Goal: Transaction & Acquisition: Purchase product/service

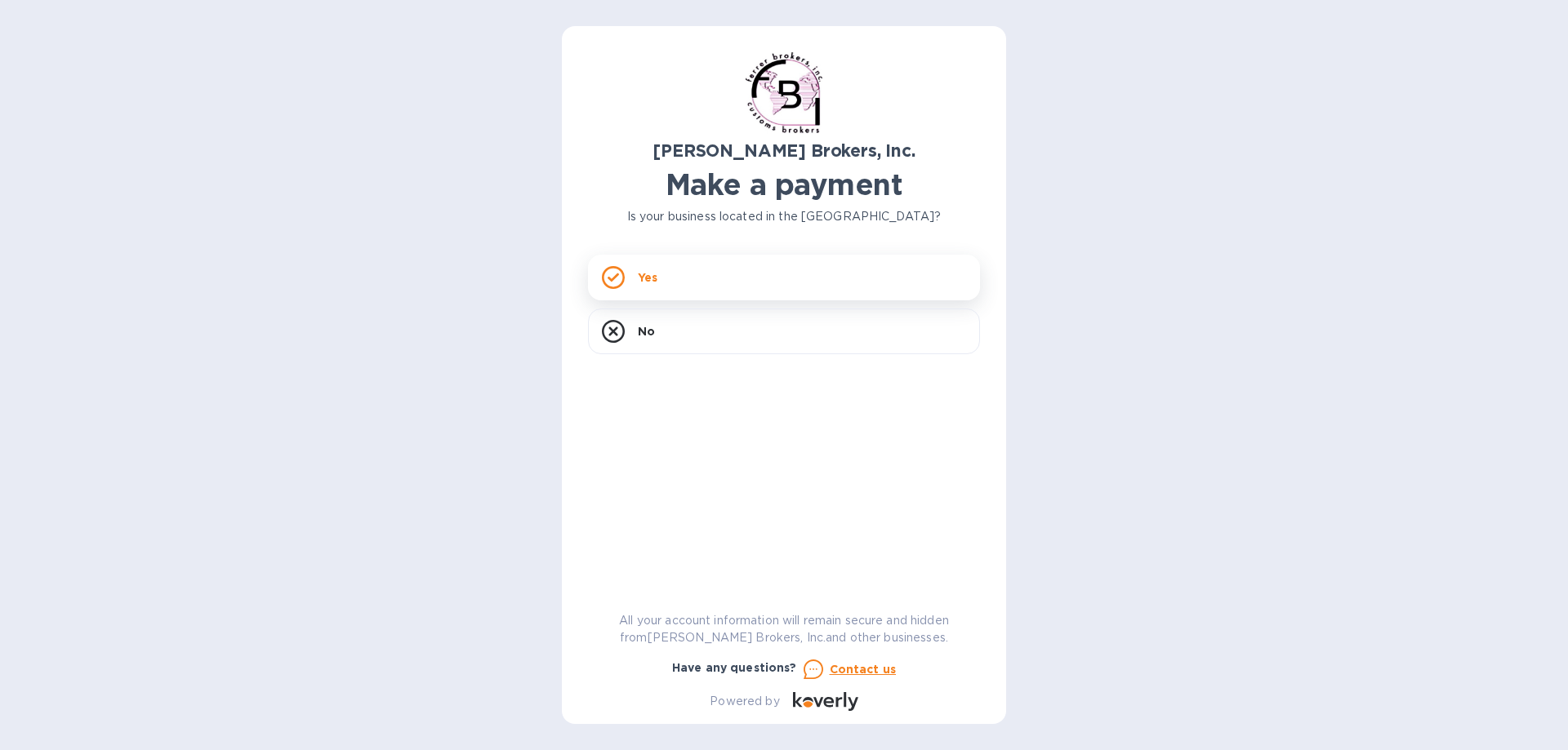
click at [671, 279] on div "Yes" at bounding box center [783, 277] width 392 height 46
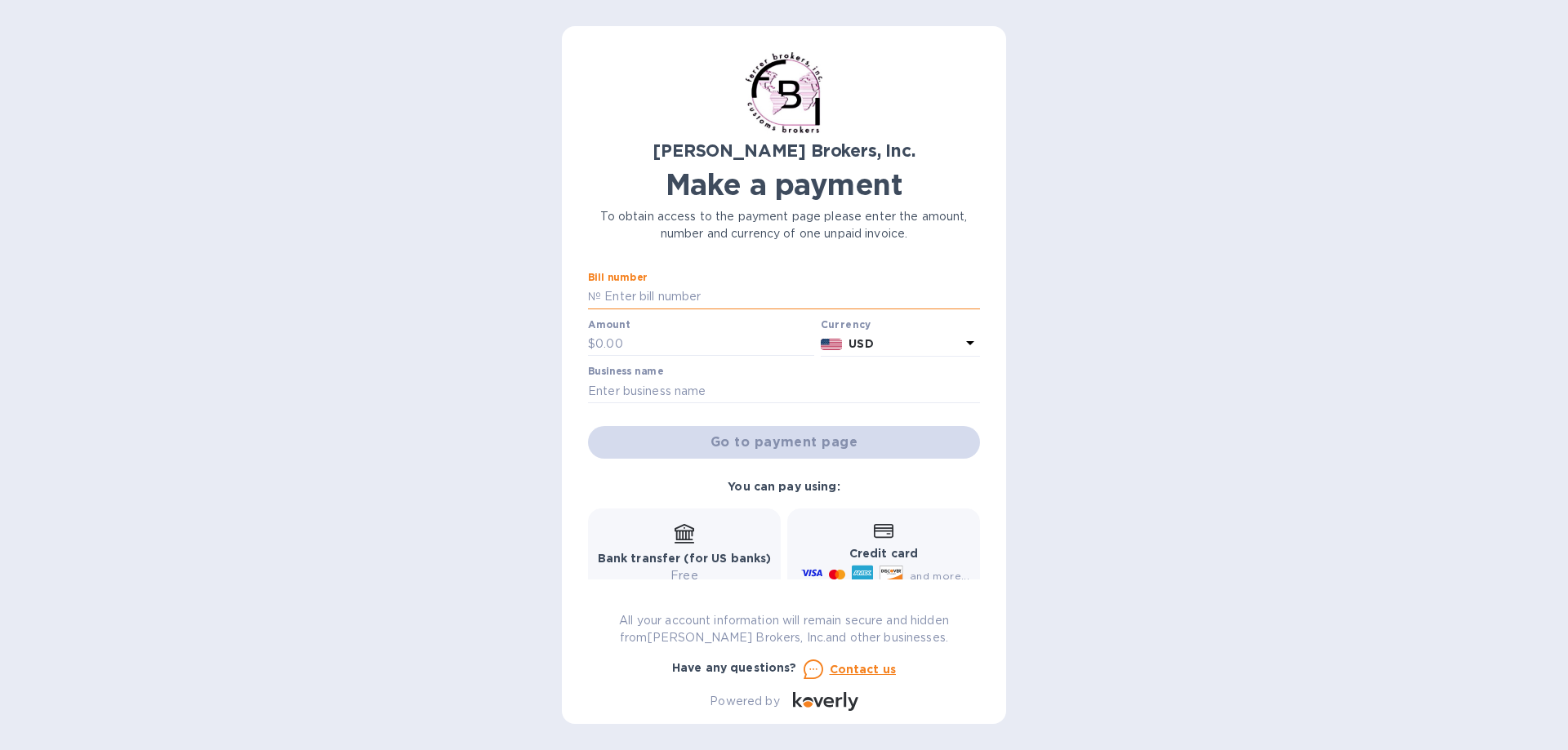
click at [681, 295] on input "text" at bounding box center [791, 298] width 379 height 24
type input "49792"
click at [615, 346] on input "text" at bounding box center [704, 344] width 219 height 24
type input "120"
click at [667, 388] on input "text" at bounding box center [783, 391] width 392 height 24
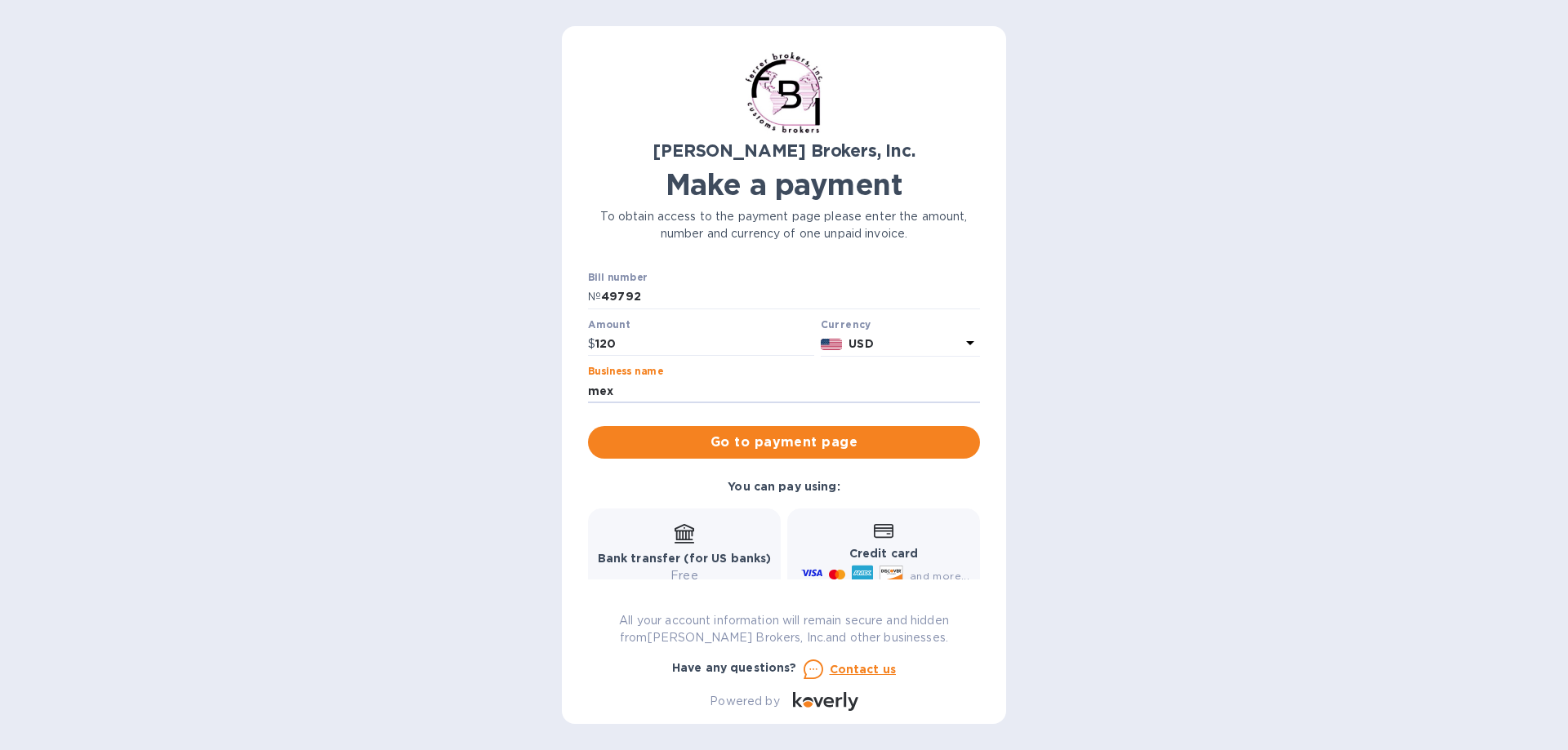
type input "MEX GROUP"
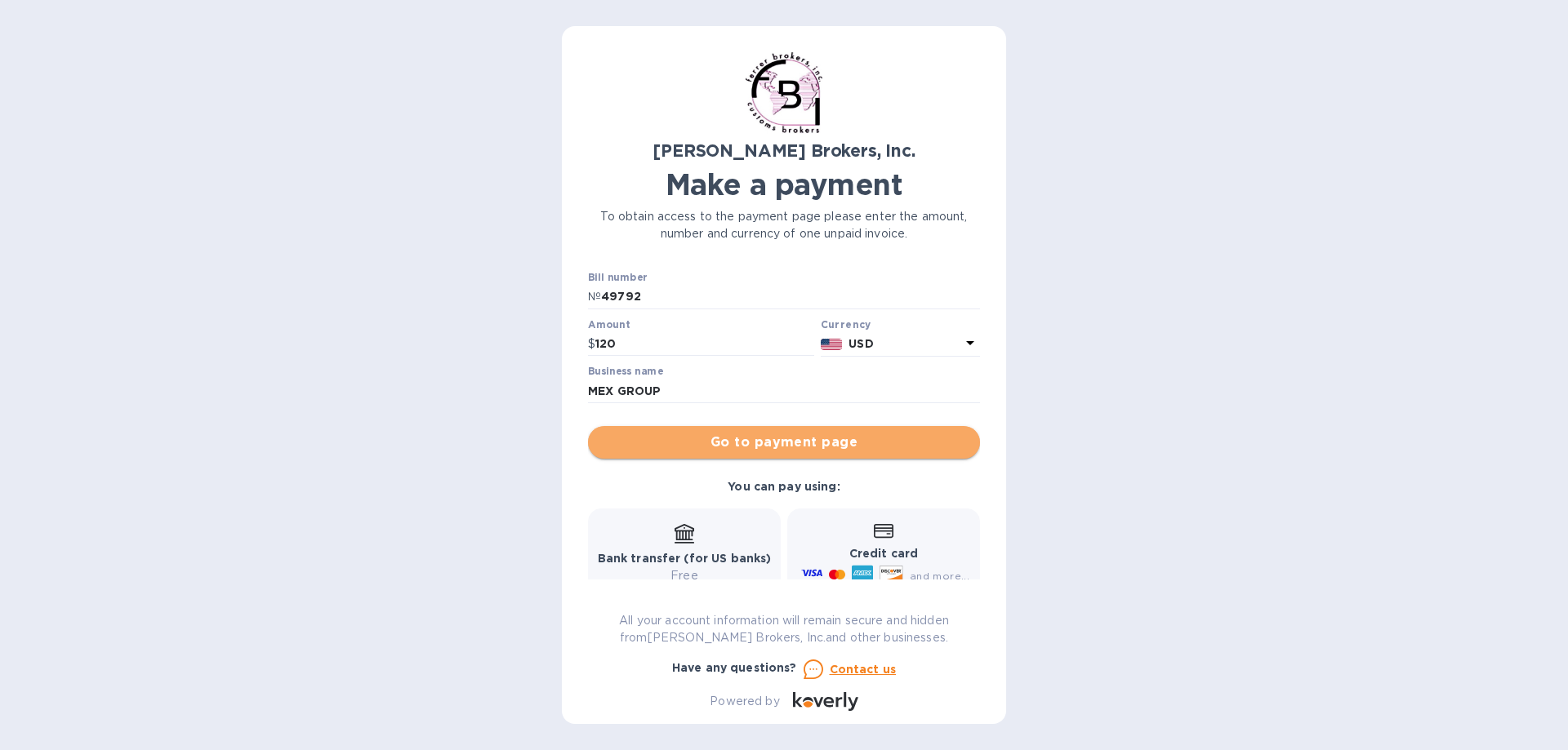
click at [817, 439] on span "Go to payment page" at bounding box center [784, 442] width 366 height 20
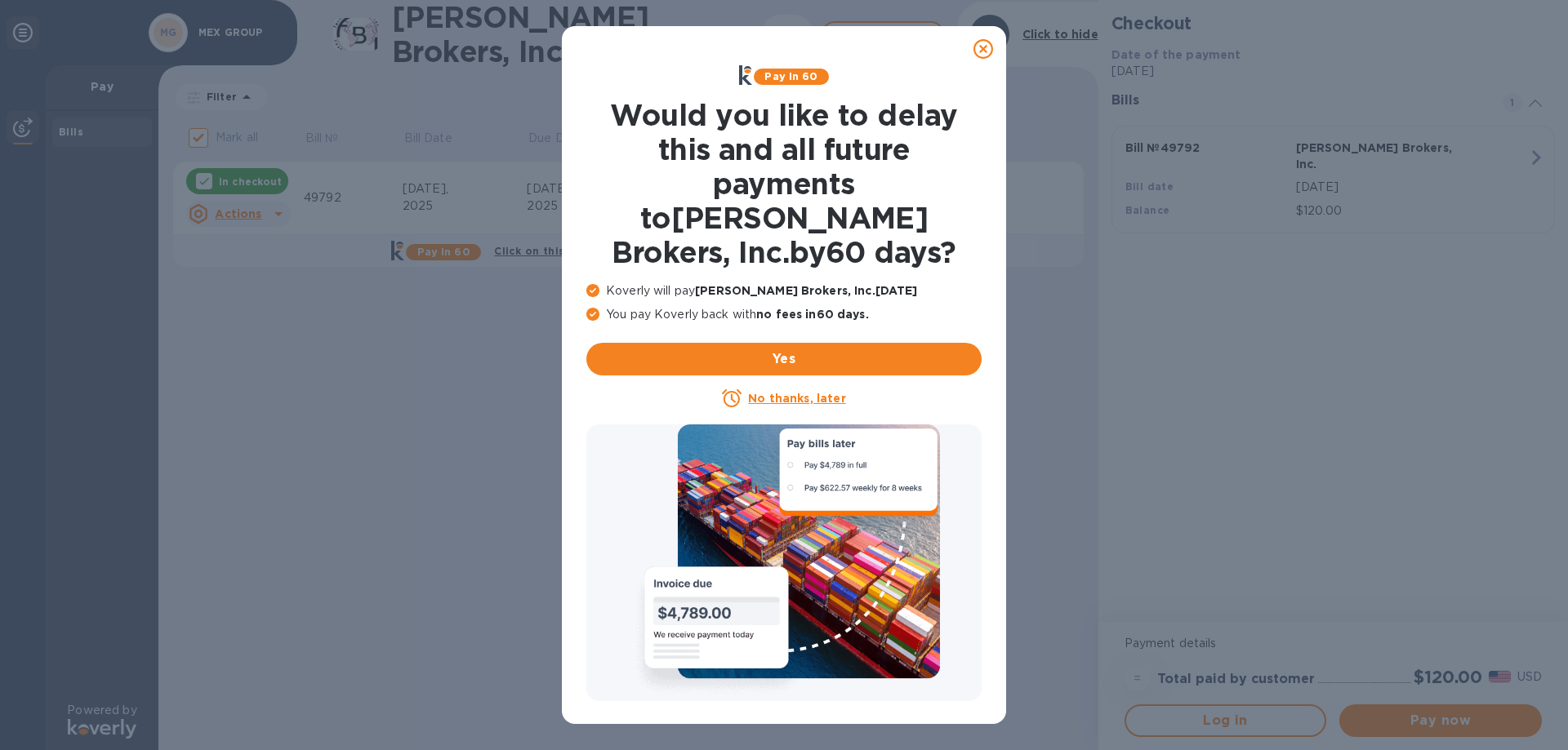
click at [981, 46] on icon at bounding box center [983, 49] width 20 height 20
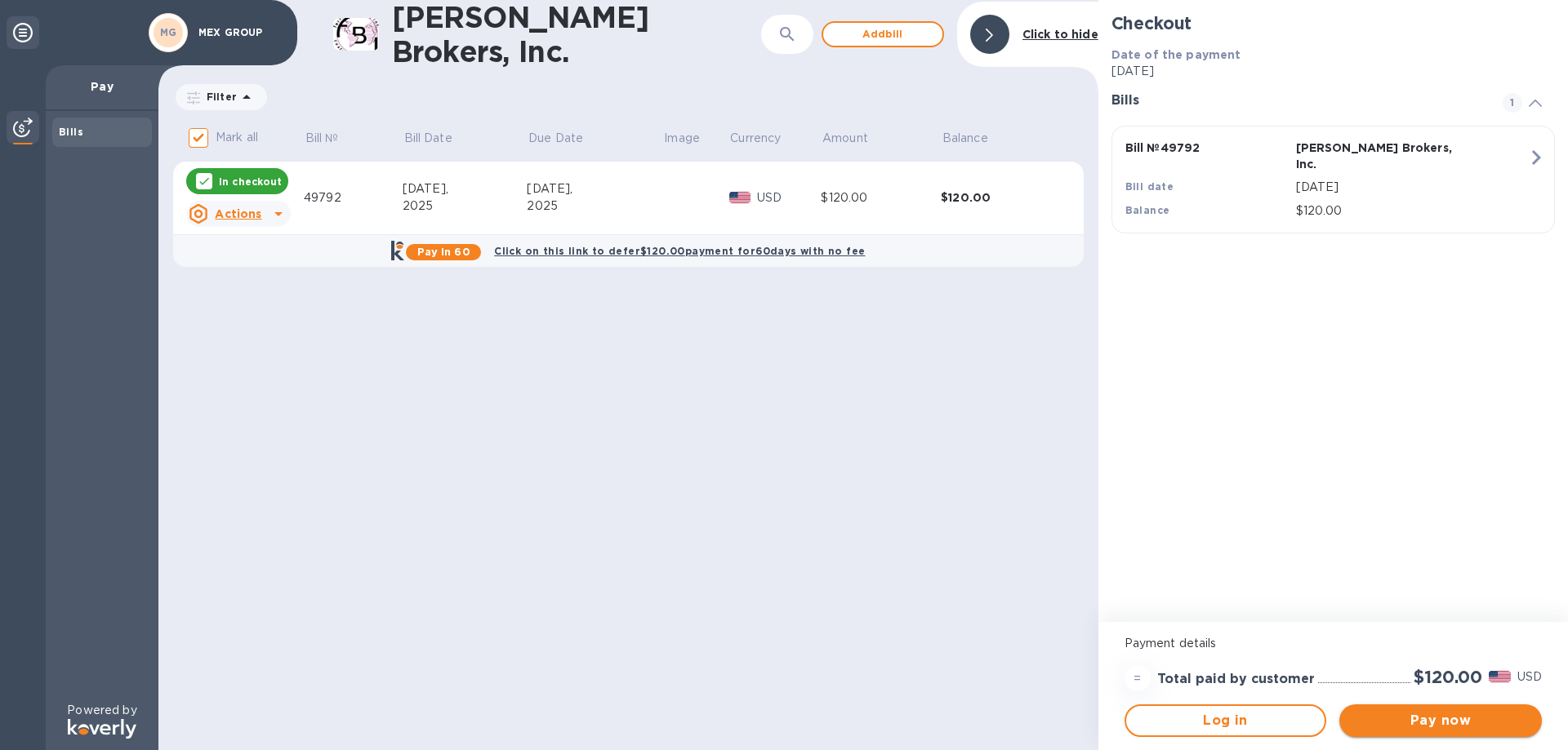
click at [1474, 723] on span "Pay now" at bounding box center [1440, 721] width 177 height 20
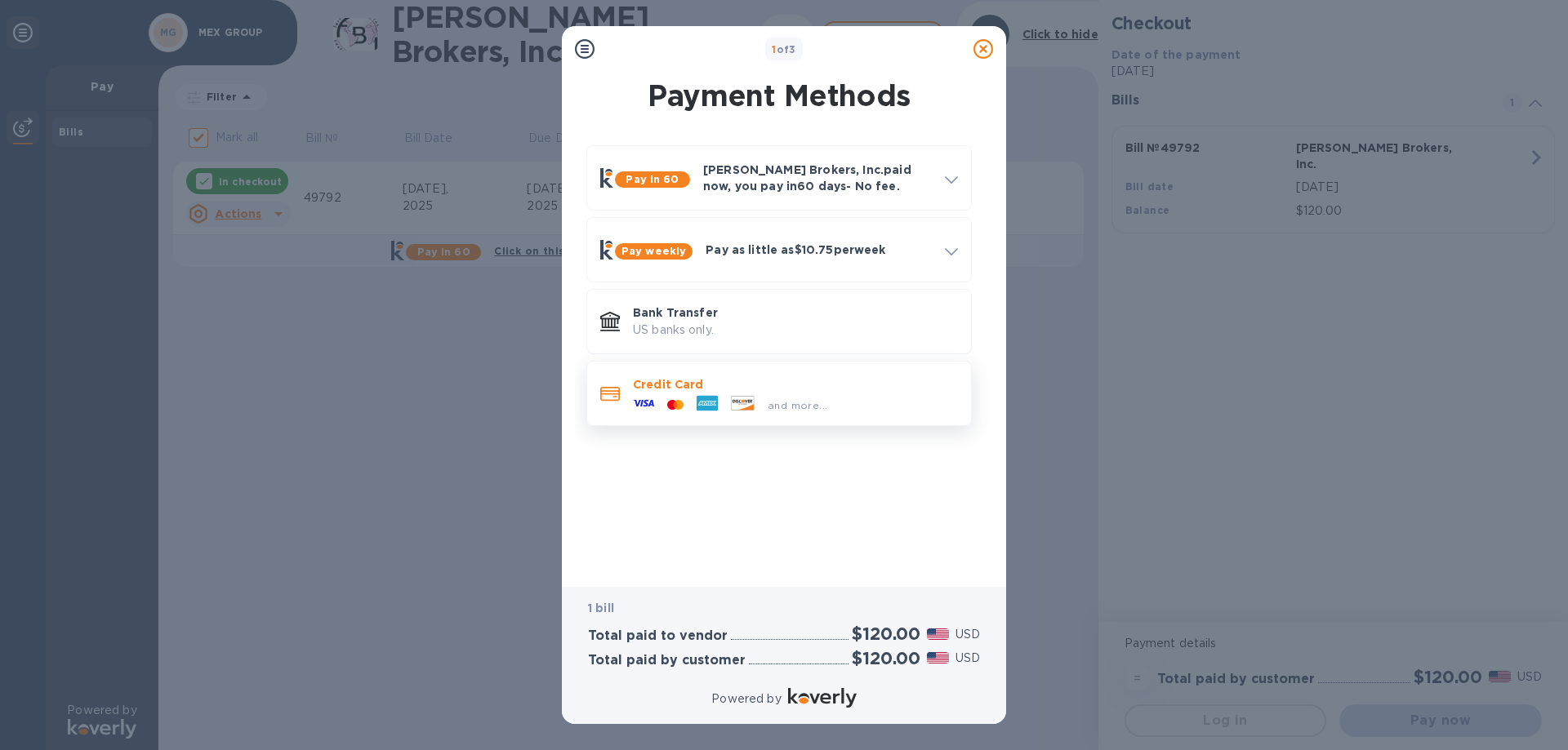
click at [790, 406] on span "and more..." at bounding box center [797, 405] width 59 height 12
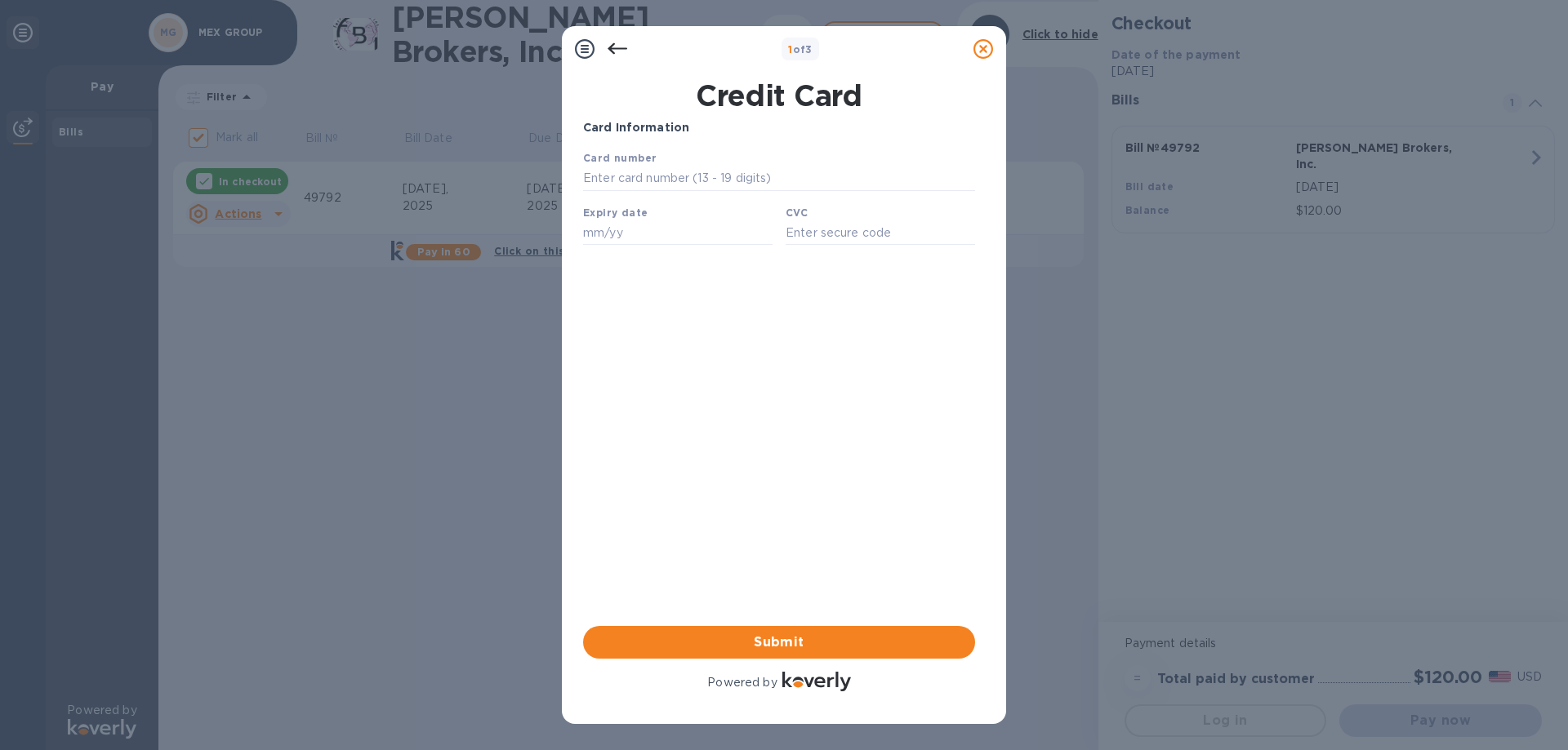
click at [633, 162] on b "Card number" at bounding box center [620, 158] width 73 height 12
click at [639, 180] on input "text" at bounding box center [778, 178] width 392 height 24
type input "[CREDIT_CARD_NUMBER]"
click at [621, 227] on input "text" at bounding box center [678, 233] width 190 height 24
type input "05/28"
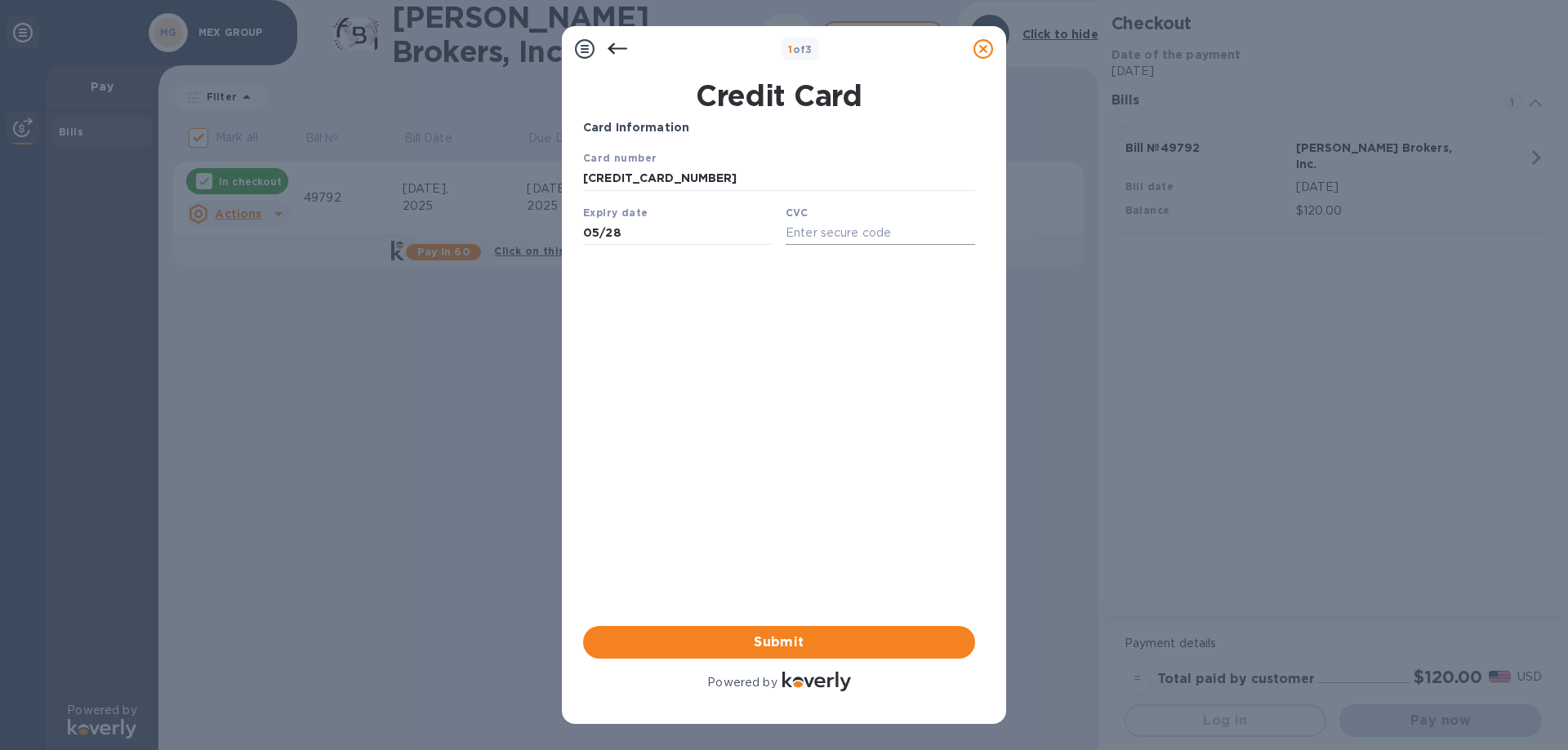
click at [841, 228] on input "text" at bounding box center [881, 233] width 190 height 24
type input "714"
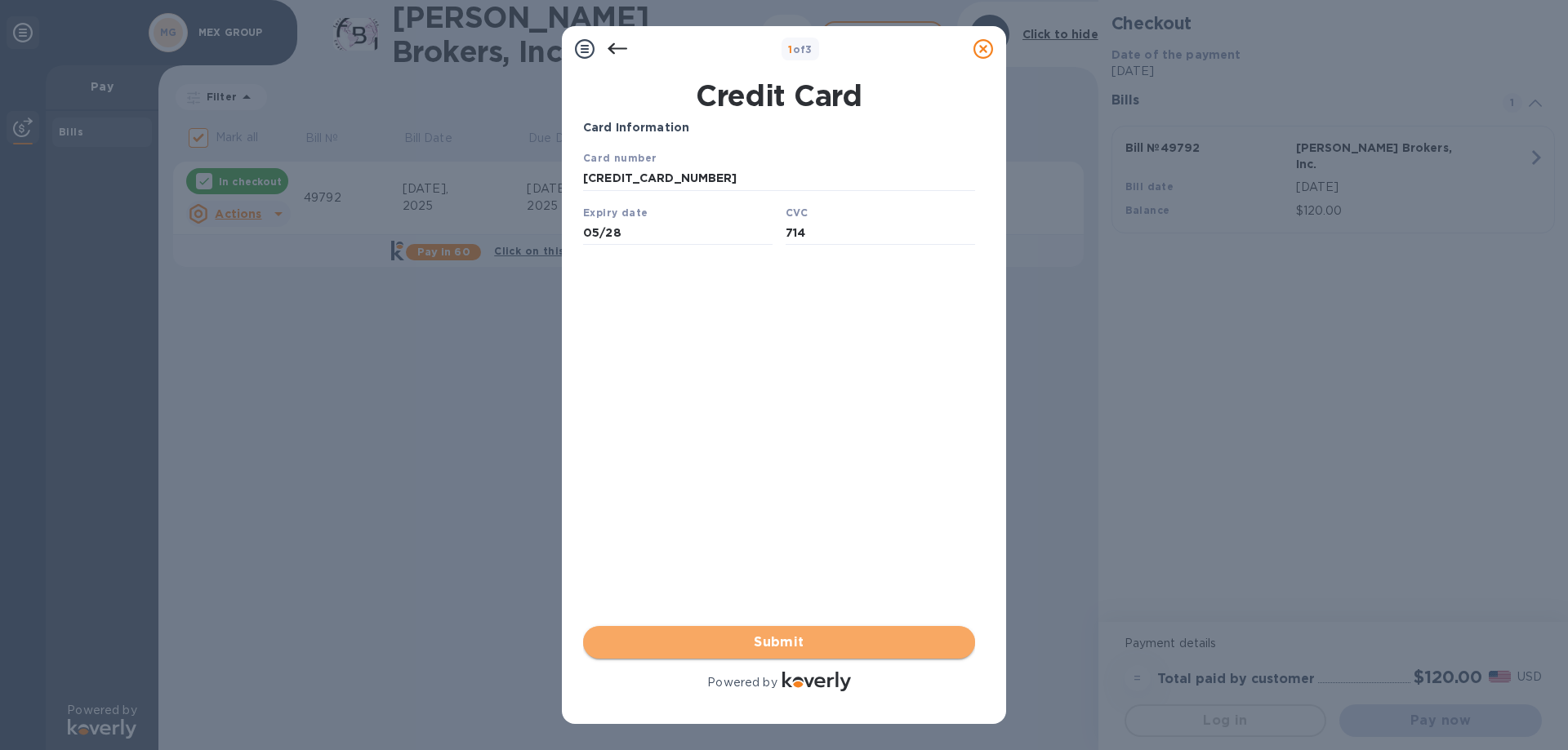
click at [821, 637] on span "Submit" at bounding box center [779, 642] width 366 height 20
